Goal: Transaction & Acquisition: Subscribe to service/newsletter

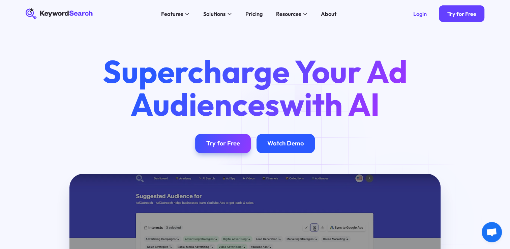
click at [297, 145] on div "Watch Demo" at bounding box center [285, 144] width 36 height 8
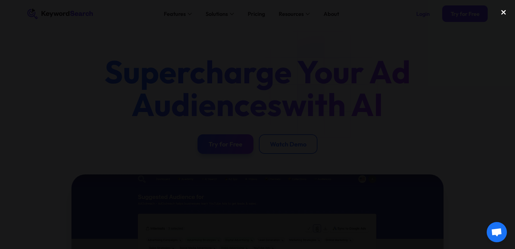
click at [503, 13] on div "close lightbox" at bounding box center [503, 12] width 23 height 15
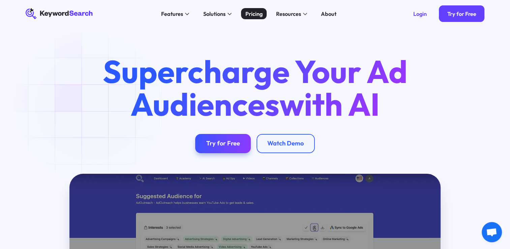
click at [253, 13] on div "Pricing" at bounding box center [253, 14] width 17 height 8
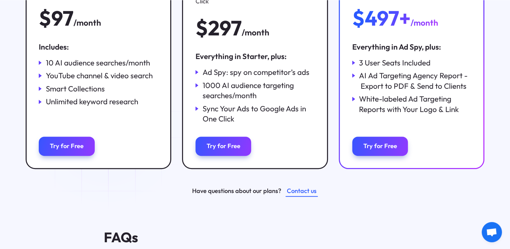
scroll to position [203, 0]
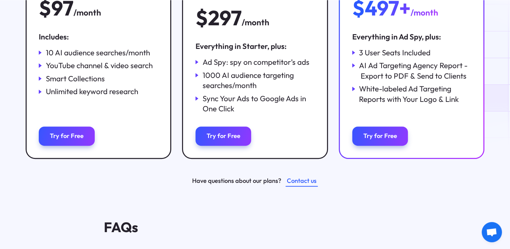
drag, startPoint x: 507, startPoint y: 86, endPoint x: 512, endPoint y: 87, distance: 5.2
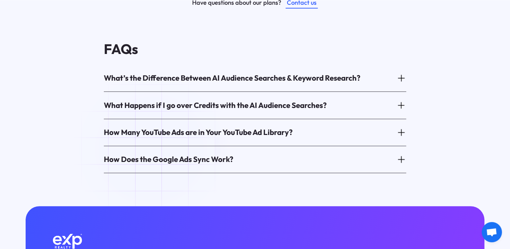
scroll to position [384, 0]
